Goal: Check status: Check status

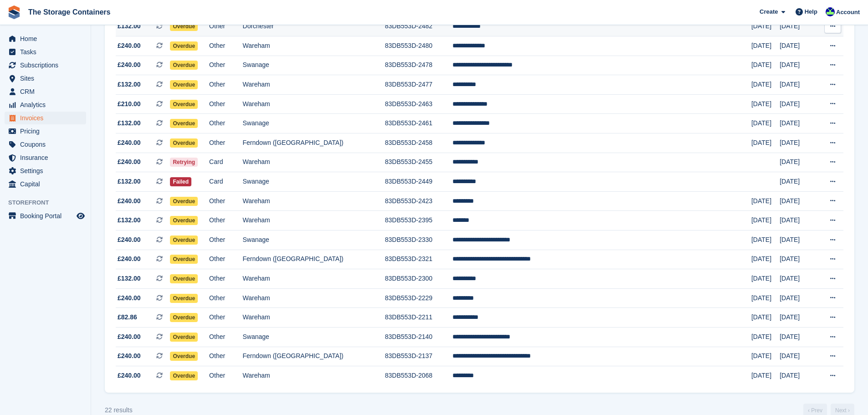
scroll to position [210, 0]
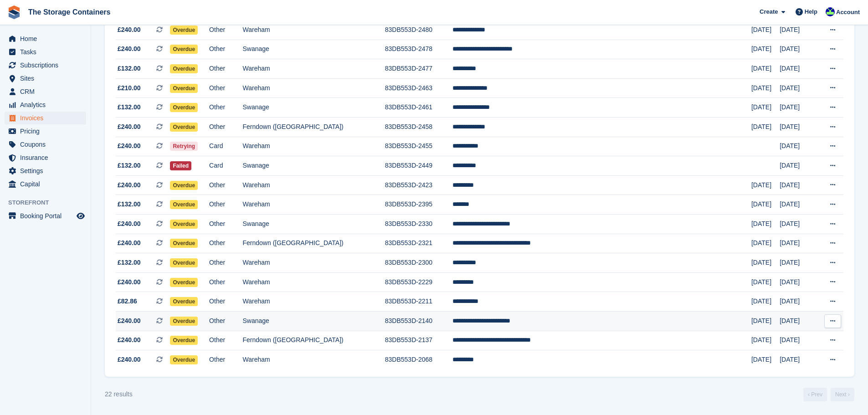
click at [242, 324] on td "Other" at bounding box center [225, 321] width 33 height 20
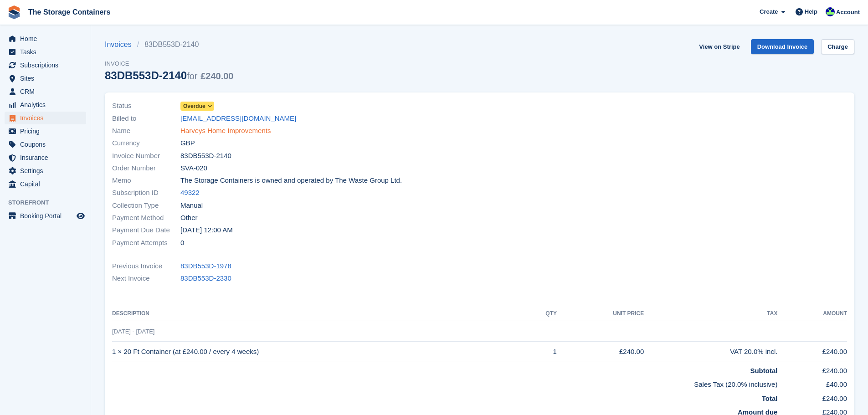
click at [218, 126] on link "Harveys Home Improvements" at bounding box center [225, 131] width 90 height 10
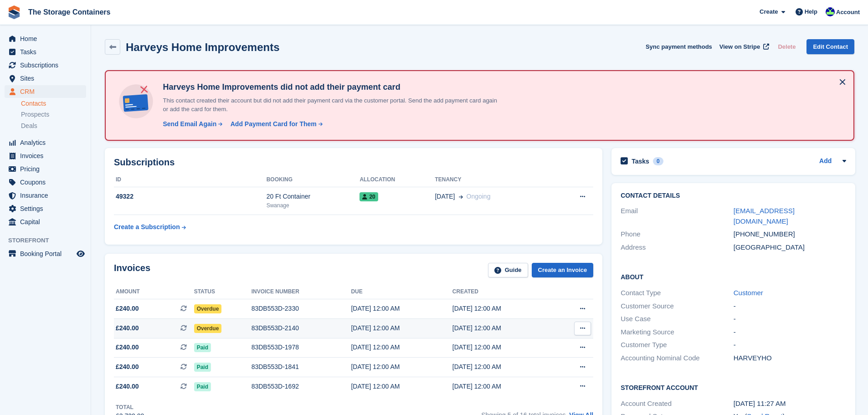
click at [268, 332] on div "83DB553D-2140" at bounding box center [301, 328] width 100 height 10
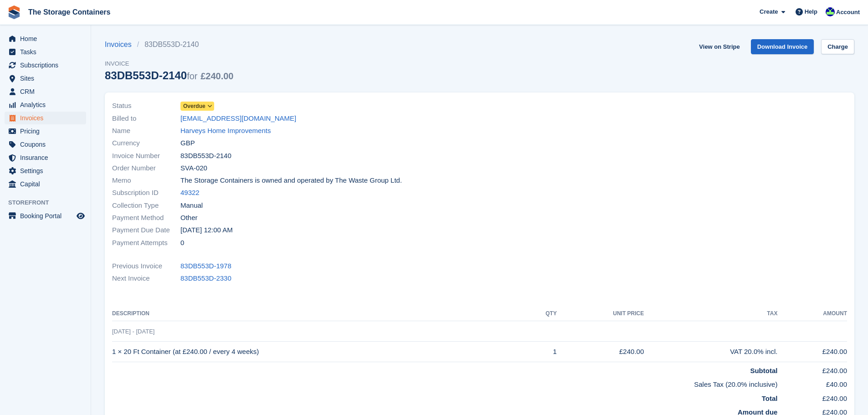
click at [205, 102] on span "Overdue" at bounding box center [197, 106] width 34 height 9
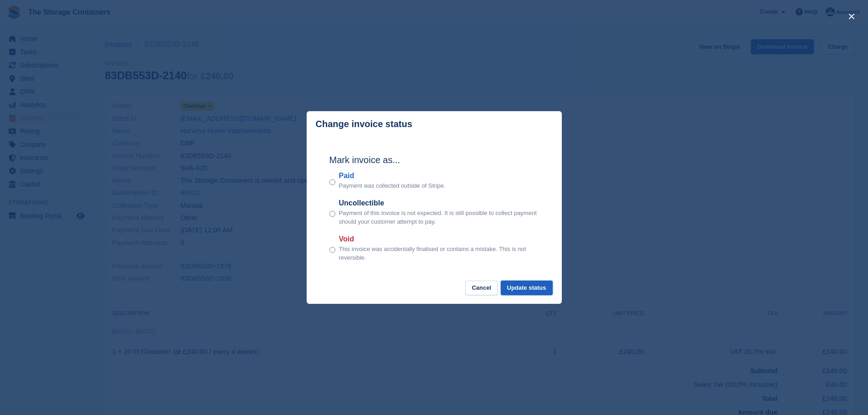
click at [525, 288] on button "Update status" at bounding box center [527, 288] width 52 height 15
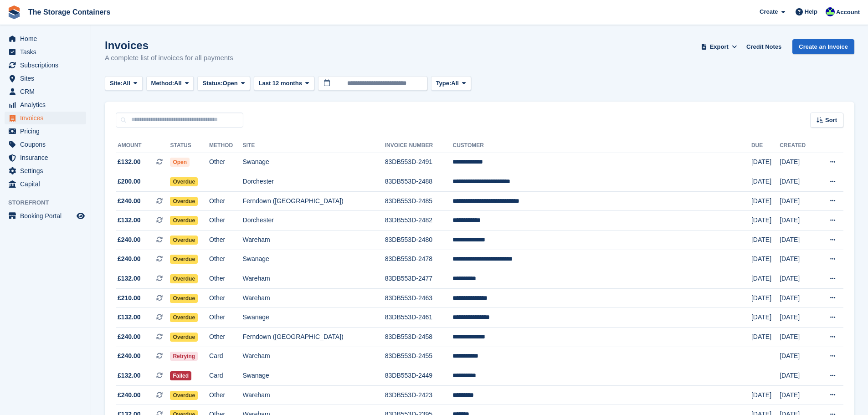
scroll to position [190, 0]
